Goal: Information Seeking & Learning: Understand process/instructions

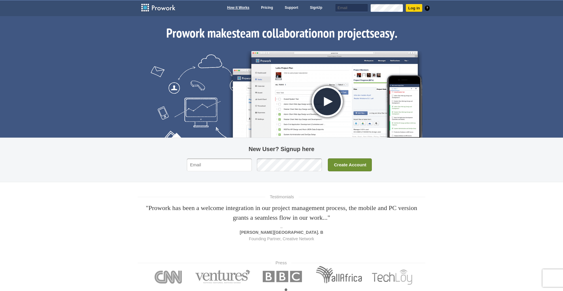
click at [239, 10] on link "How it Works" at bounding box center [238, 8] width 28 height 8
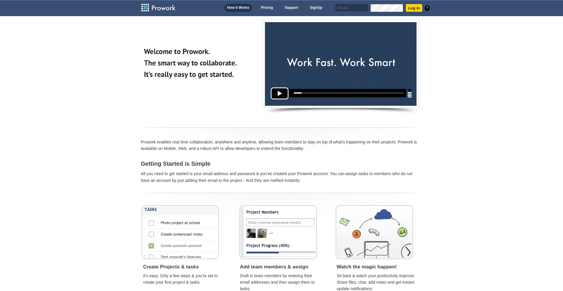
click at [276, 93] on img at bounding box center [340, 66] width 157 height 95
